Goal: Task Accomplishment & Management: Manage account settings

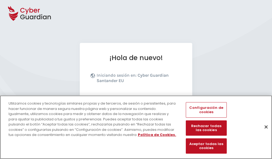
scroll to position [66, 0]
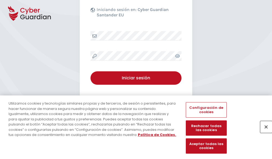
click at [264, 132] on button "Cerrar" at bounding box center [267, 127] width 12 height 12
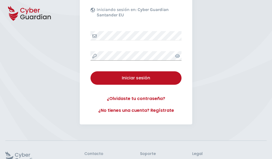
scroll to position [104, 0]
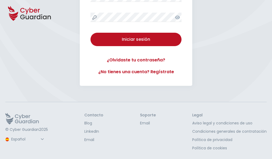
click at [91, 33] on button "Iniciar sesión" at bounding box center [136, 39] width 91 height 13
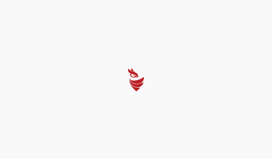
select select "English"
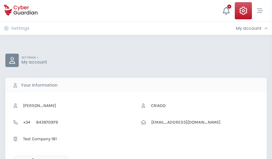
click at [31, 158] on icon "button" at bounding box center [31, 160] width 5 height 5
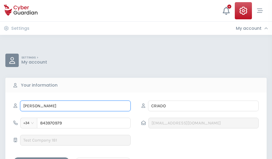
click at [75, 106] on input "ANDRÉS FELIPE" at bounding box center [75, 106] width 111 height 11
type input "A"
type input "Gustavo"
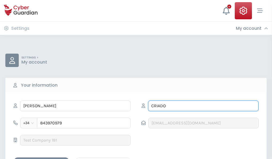
click at [203, 106] on input "CRIADO" at bounding box center [203, 106] width 111 height 11
type input "C"
type input "Guerra"
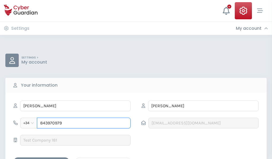
click at [84, 123] on input "843970979" at bounding box center [84, 123] width 94 height 11
type input "8"
type input "975851483"
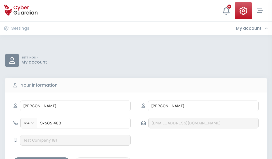
click at [42, 159] on div "Save changes" at bounding box center [41, 162] width 48 height 7
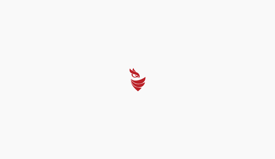
select select "English"
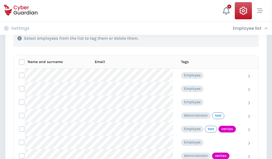
scroll to position [243, 0]
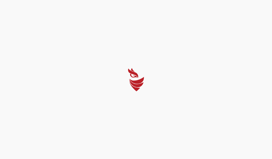
select select "English"
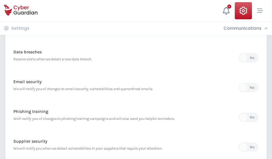
scroll to position [282, 0]
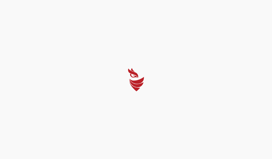
select select "English"
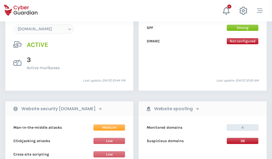
scroll to position [571, 0]
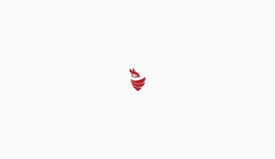
select select "English"
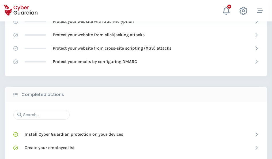
scroll to position [357, 0]
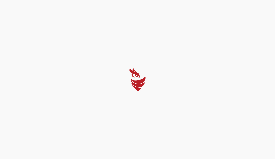
select select "English"
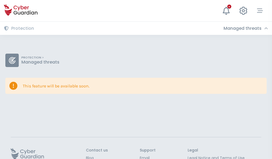
scroll to position [35, 0]
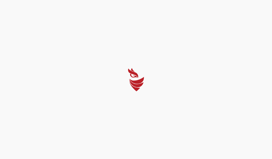
select select "English"
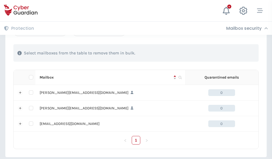
scroll to position [249, 0]
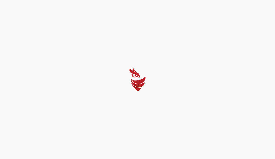
select select "English"
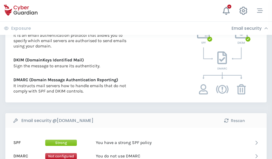
scroll to position [289, 0]
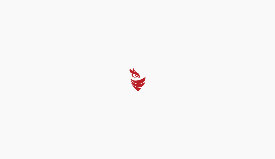
select select "English"
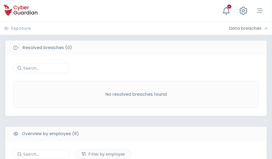
scroll to position [457, 0]
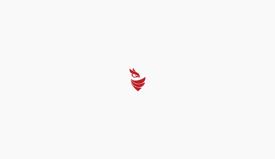
select select "English"
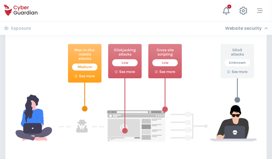
scroll to position [292, 0]
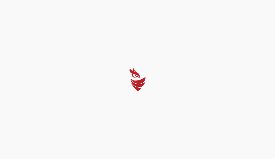
select select "English"
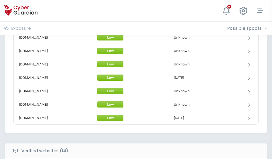
scroll to position [523, 0]
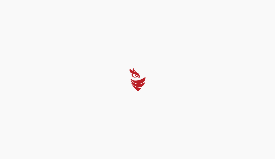
select select "English"
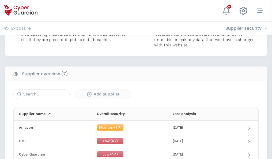
scroll to position [347, 0]
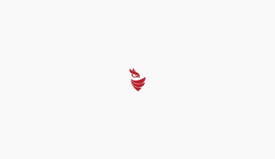
select select "English"
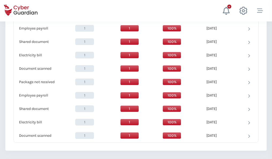
scroll to position [549, 0]
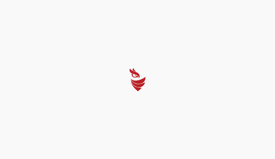
select select "English"
